Goal: Task Accomplishment & Management: Manage account settings

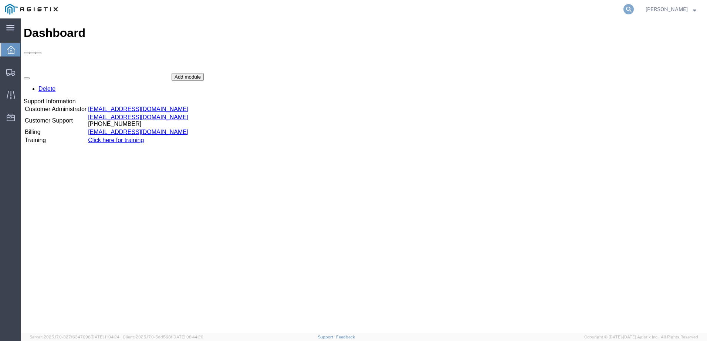
click at [633, 12] on icon at bounding box center [628, 9] width 10 height 10
paste input "56482969"
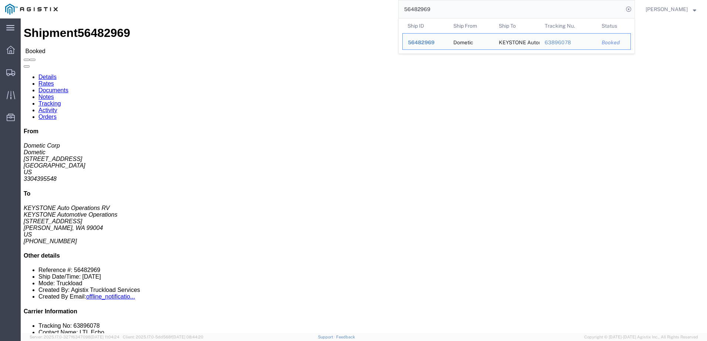
click link "Notes"
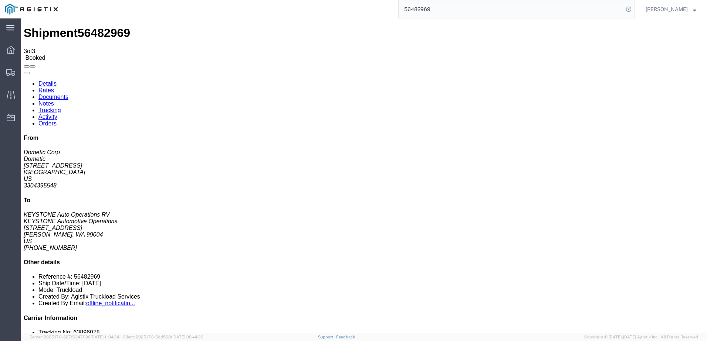
click at [50, 81] on link "Details" at bounding box center [47, 84] width 18 height 6
click at [431, 12] on input "56482969" at bounding box center [510, 9] width 225 height 18
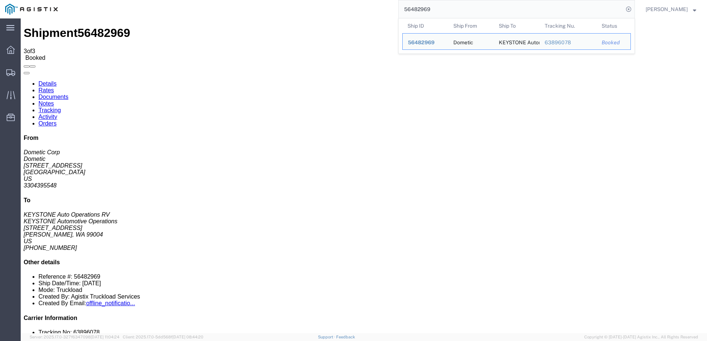
click at [431, 12] on input "56482969" at bounding box center [510, 9] width 225 height 18
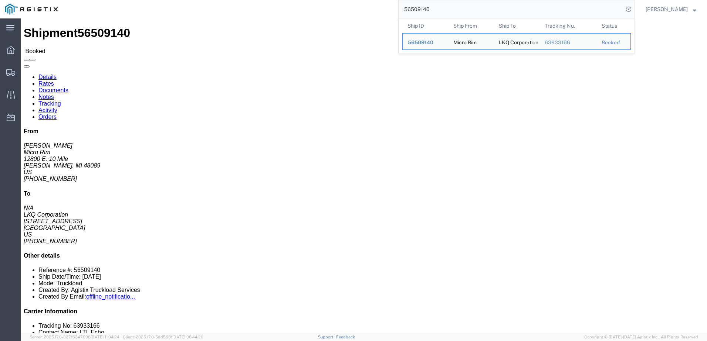
click at [445, 9] on input "56509140" at bounding box center [510, 9] width 225 height 18
paste input "49588"
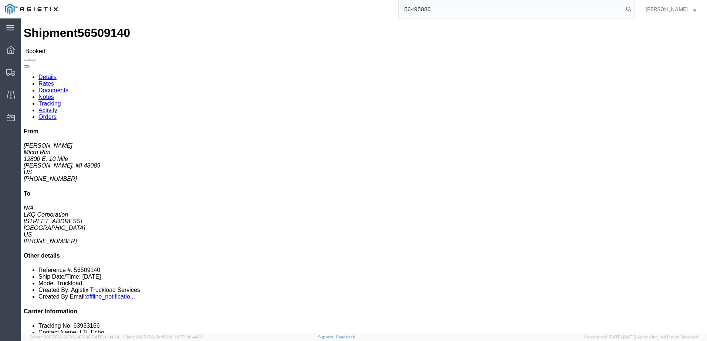
type input "56495880"
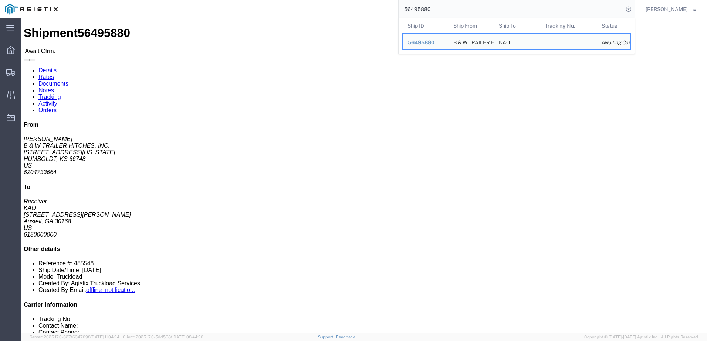
click link "Rates"
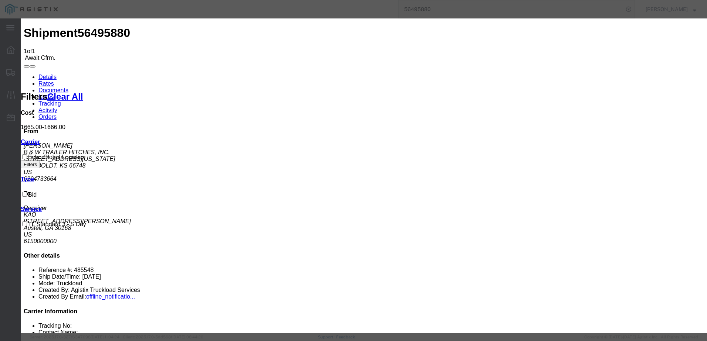
type input "63954676"
type input "Brady Walton"
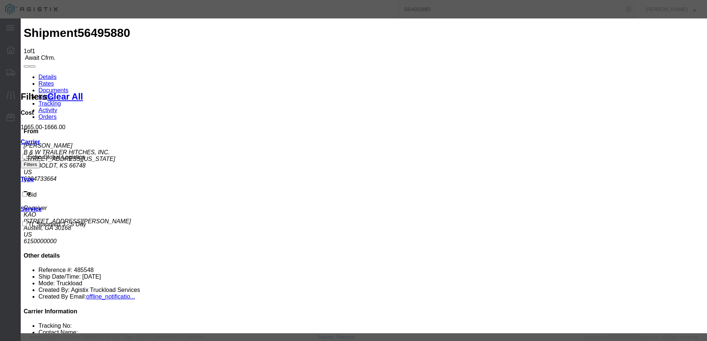
type input "3127686379"
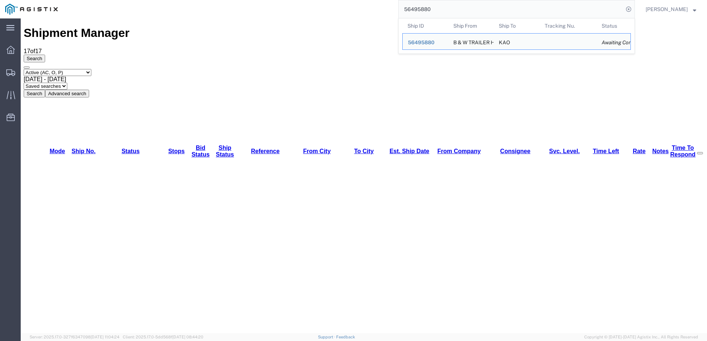
click at [470, 10] on input "56495880" at bounding box center [510, 9] width 225 height 18
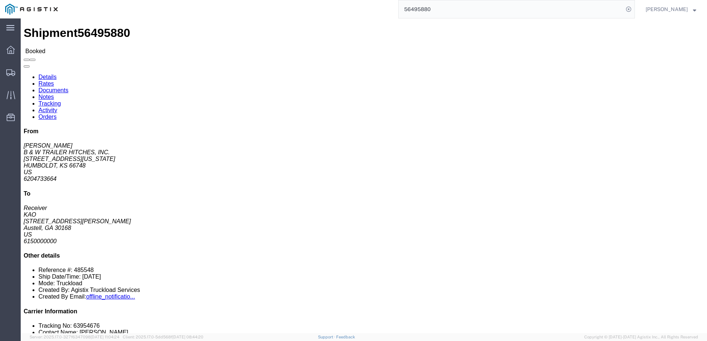
click link "Notes"
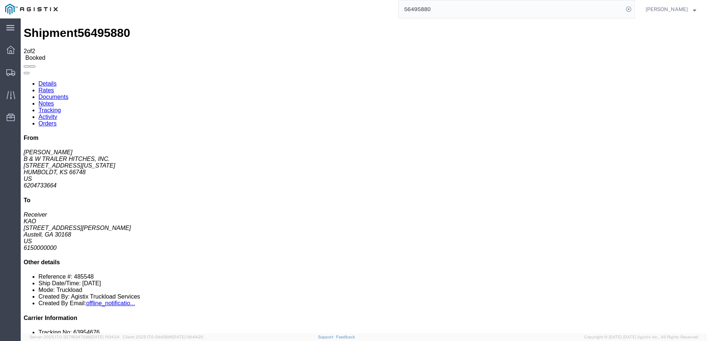
click at [50, 81] on link "Details" at bounding box center [47, 84] width 18 height 6
drag, startPoint x: 78, startPoint y: 47, endPoint x: 57, endPoint y: 28, distance: 27.7
click link "Rates"
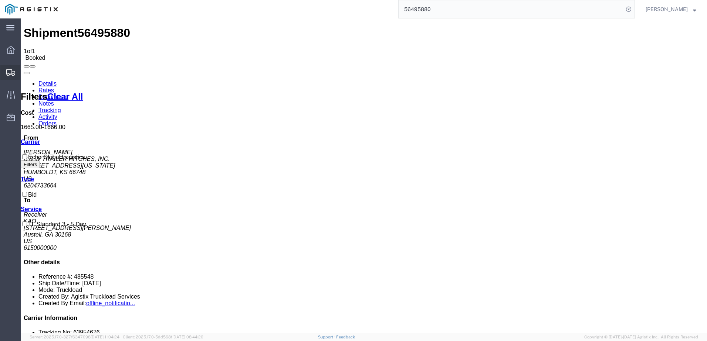
click at [10, 72] on icon at bounding box center [10, 72] width 9 height 7
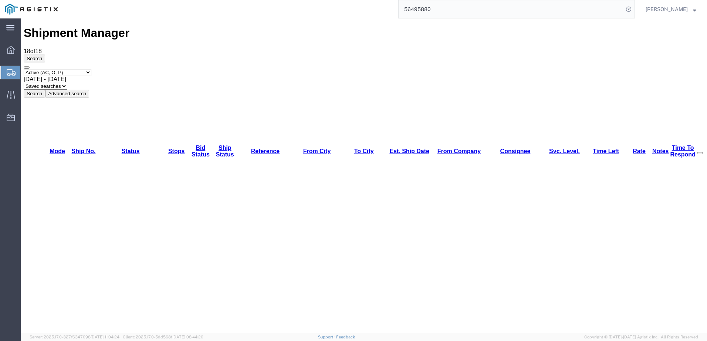
click at [489, 7] on input "56495880" at bounding box center [510, 9] width 225 height 18
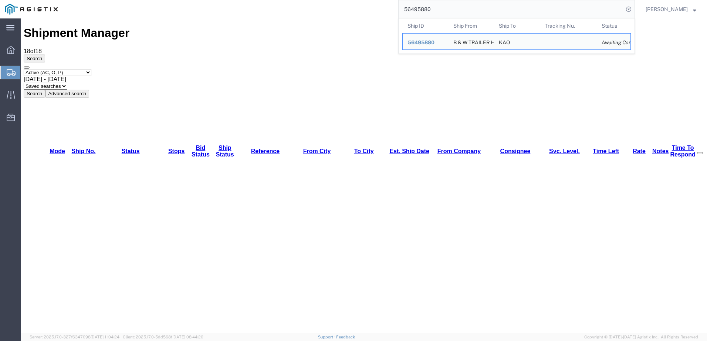
click at [489, 7] on input "56495880" at bounding box center [510, 9] width 225 height 18
paste input "Bid Awarded - #56484494"
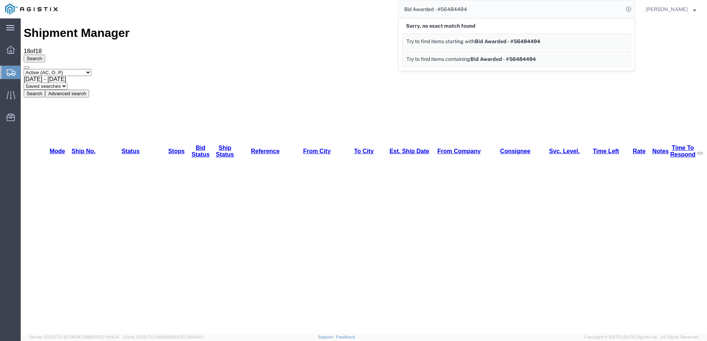
drag, startPoint x: 469, startPoint y: 27, endPoint x: 156, endPoint y: 24, distance: 313.4
type input "56484494"
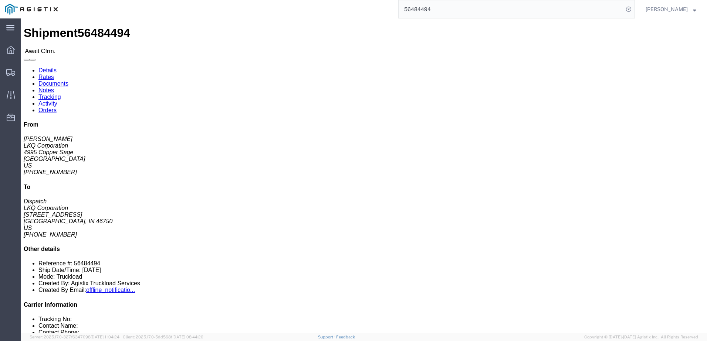
click link "Notes"
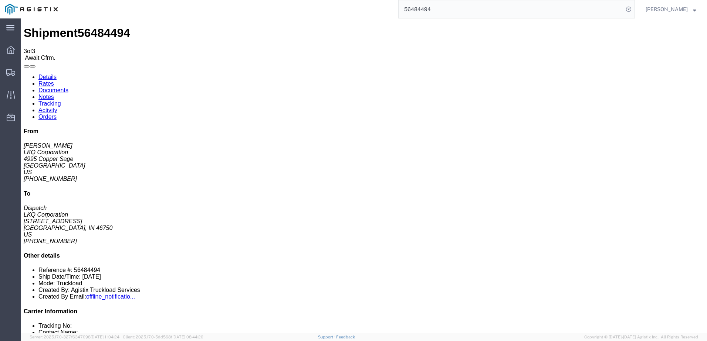
click at [56, 74] on link "Details" at bounding box center [47, 77] width 18 height 6
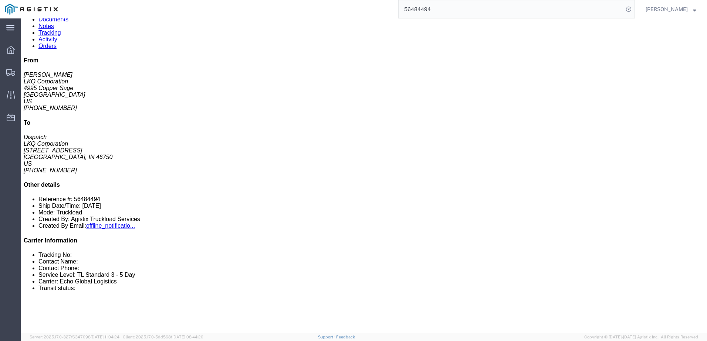
scroll to position [74, 0]
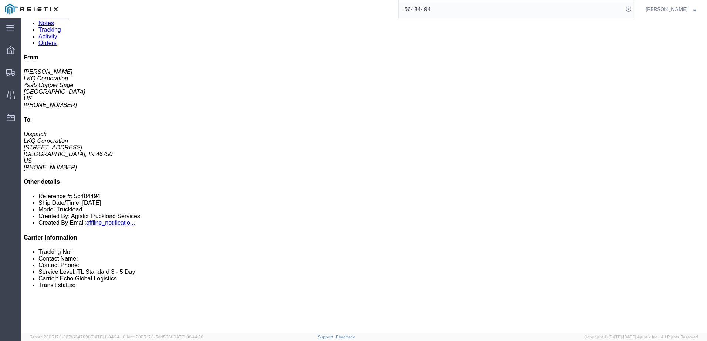
click link "Rates"
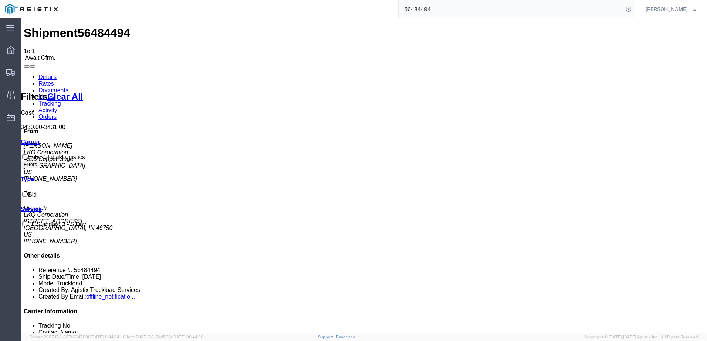
click at [445, 12] on input "56484494" at bounding box center [510, 9] width 225 height 18
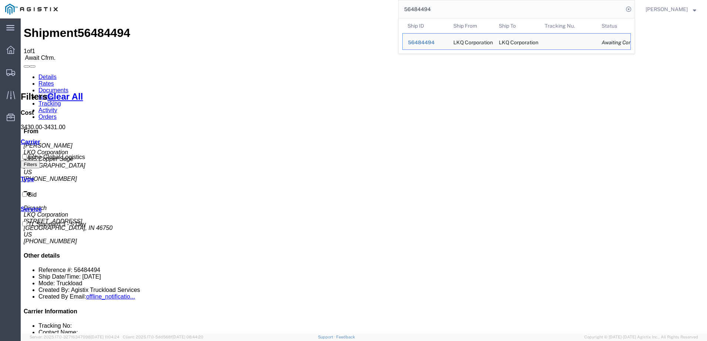
click at [445, 12] on input "56484494" at bounding box center [510, 9] width 225 height 18
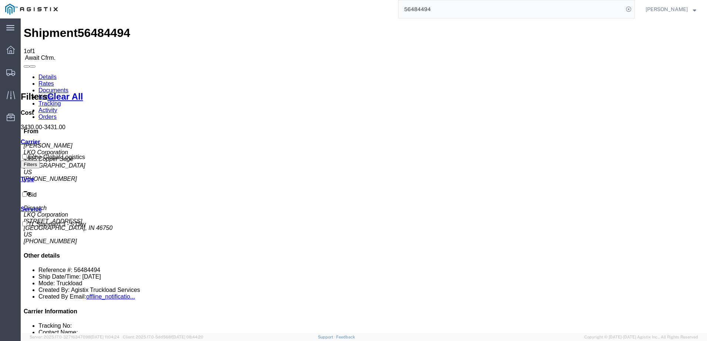
click at [47, 74] on link "Details" at bounding box center [47, 77] width 18 height 6
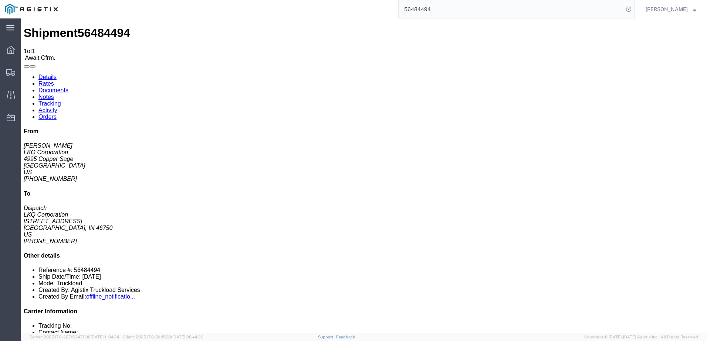
click link "Rates"
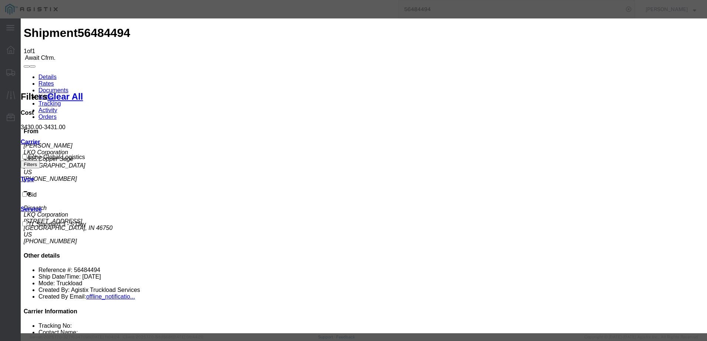
type input "63954846"
type input "Brady Walton"
type input "3127686379"
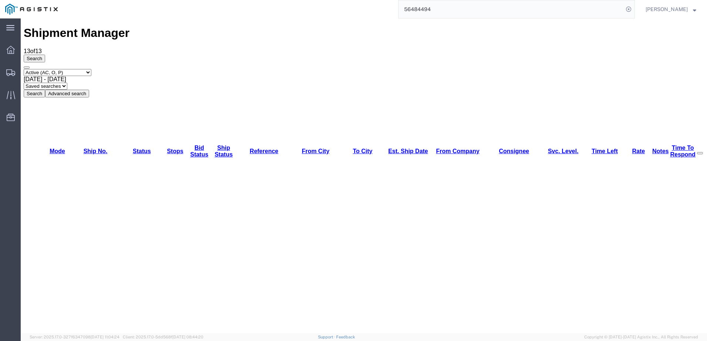
drag, startPoint x: 90, startPoint y: 71, endPoint x: 120, endPoint y: 68, distance: 30.1
click at [442, 6] on input "56484494" at bounding box center [510, 9] width 225 height 18
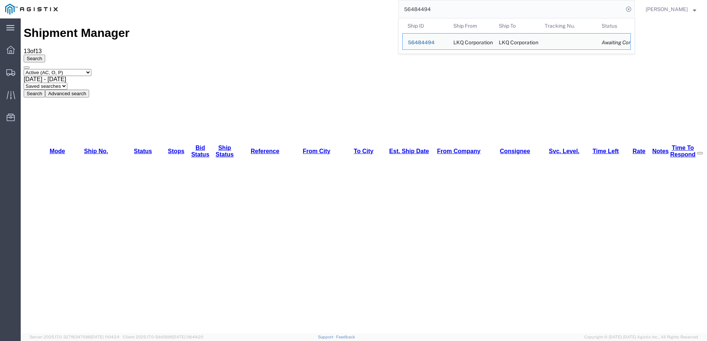
click at [442, 6] on input "56484494" at bounding box center [510, 9] width 225 height 18
paste input "38561"
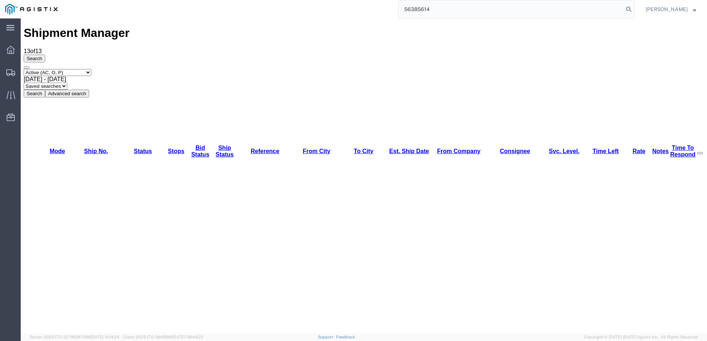
type input "56385614"
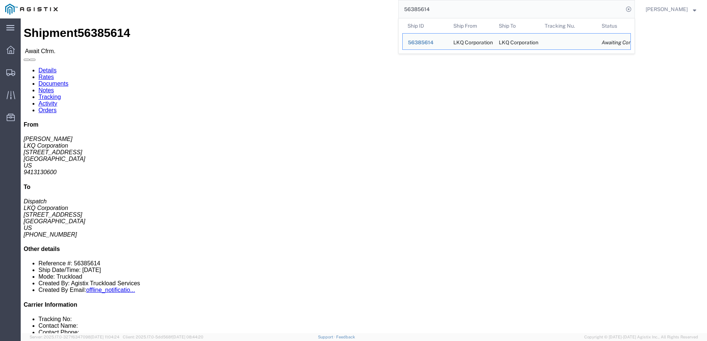
click link "Notes"
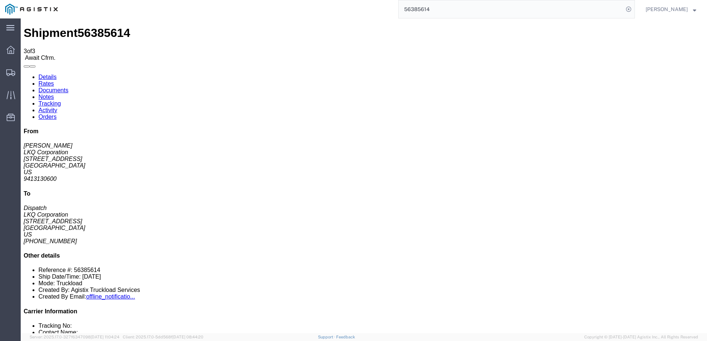
click at [38, 74] on link "Details" at bounding box center [47, 77] width 18 height 6
click link "Rates"
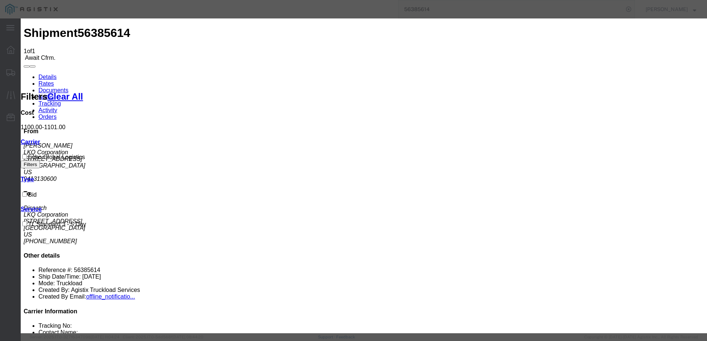
type input "56385614"
type input "Brady Walton"
type input "3127686379"
